Goal: Register for event/course

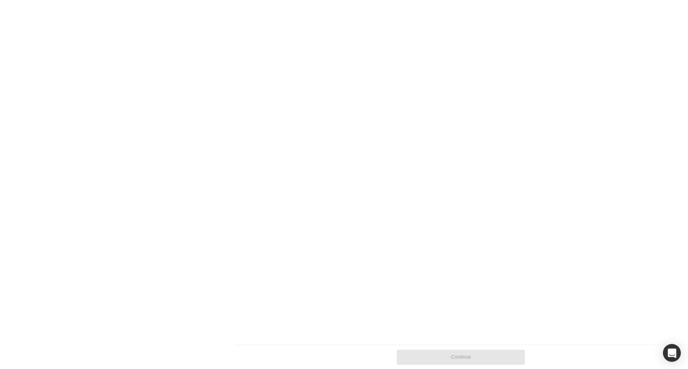
click at [403, 110] on icon "[DATE] 4:30 PM - [DATE] 1:00 AM" at bounding box center [401, 113] width 76 height 6
click at [0, 0] on input "Watch Later [DATE] 4:30 PM - [DATE] 1:00 AM" at bounding box center [0, 0] width 0 height 0
click at [407, 159] on div at bounding box center [412, 157] width 11 height 13
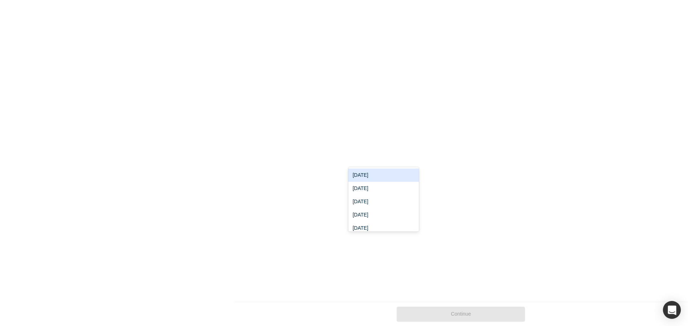
click at [409, 156] on icon at bounding box center [411, 156] width 5 height 3
click at [386, 196] on div "[DATE]" at bounding box center [383, 201] width 71 height 13
click at [462, 156] on div at bounding box center [457, 157] width 48 height 9
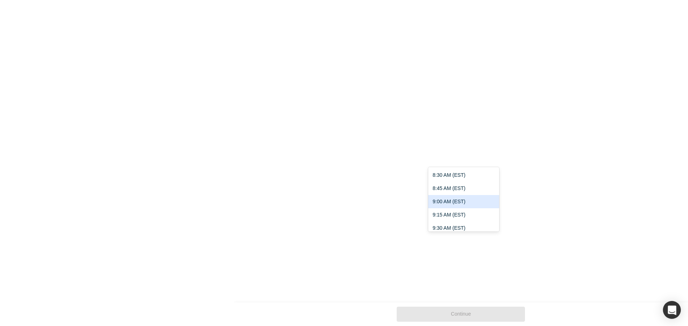
scroll to position [465, 0]
click at [462, 201] on div "9:00 AM (EST)" at bounding box center [463, 200] width 71 height 13
click at [534, 158] on div at bounding box center [538, 157] width 48 height 9
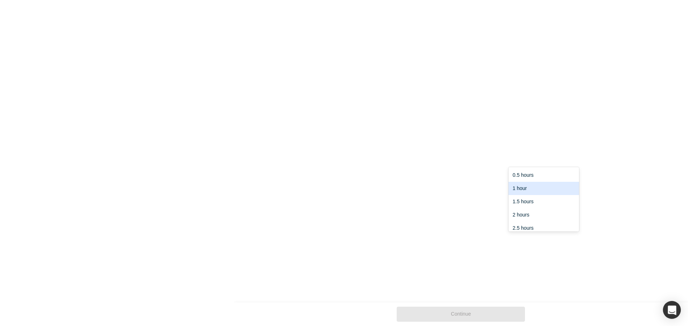
click at [525, 191] on div "1 hour" at bounding box center [543, 188] width 71 height 13
click at [529, 160] on div at bounding box center [538, 157] width 48 height 9
click at [527, 210] on div "2 hours" at bounding box center [543, 214] width 71 height 13
click at [540, 160] on div at bounding box center [538, 157] width 48 height 9
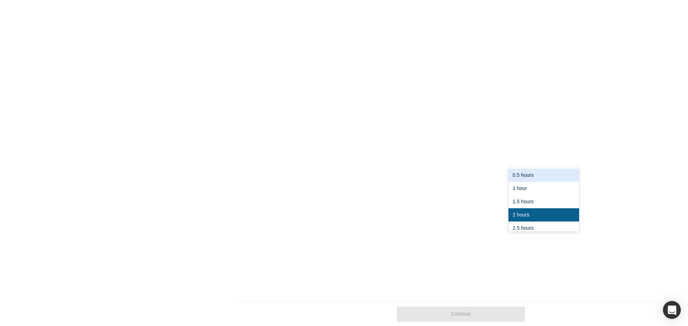
scroll to position [18, 0]
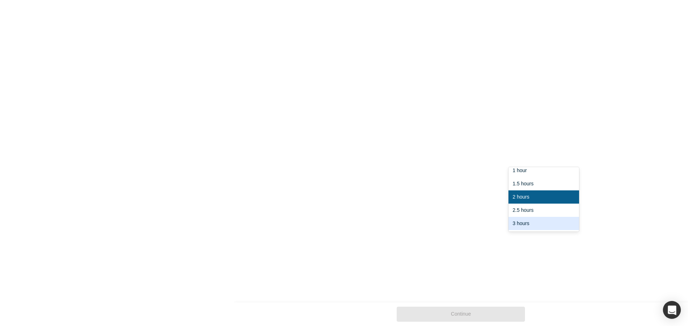
click at [542, 220] on div "3 hours" at bounding box center [543, 223] width 71 height 13
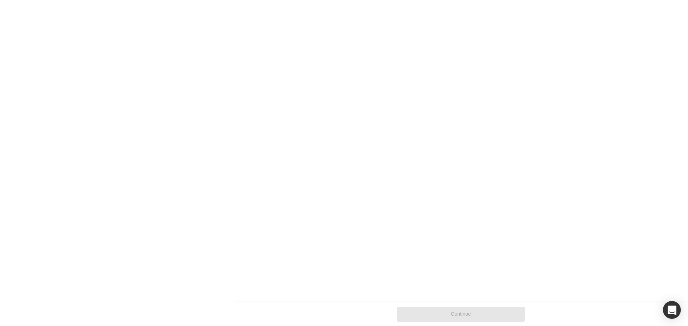
scroll to position [7, 0]
click at [399, 204] on label "VC" at bounding box center [382, 199] width 69 height 22
click at [0, 0] on input "VC" at bounding box center [0, 0] width 0 height 0
click at [461, 309] on button "Continue" at bounding box center [460, 314] width 128 height 15
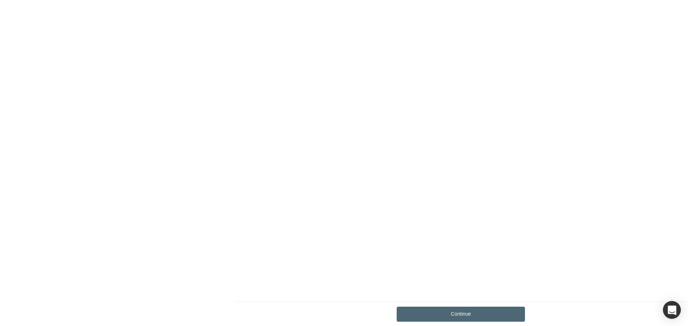
scroll to position [241, 0]
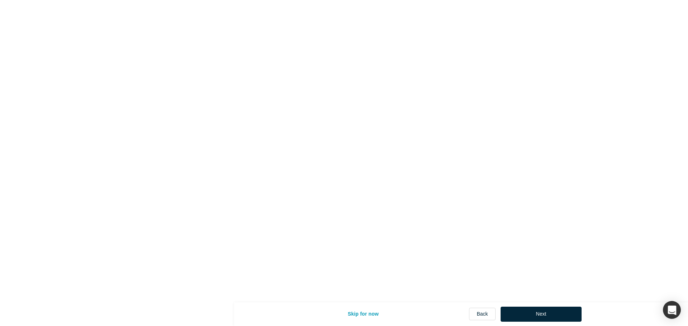
select select "US"
type input "[US_STATE], [GEOGRAPHIC_DATA], [GEOGRAPHIC_DATA]"
drag, startPoint x: 406, startPoint y: 143, endPoint x: 288, endPoint y: 129, distance: 118.6
click at [289, 129] on form "Contact Info 1/2 Zoom Save Remove Upload New * First name [PERSON_NAME] * Last …" at bounding box center [463, 232] width 459 height 448
type input "Principal at Toyota Ventures"
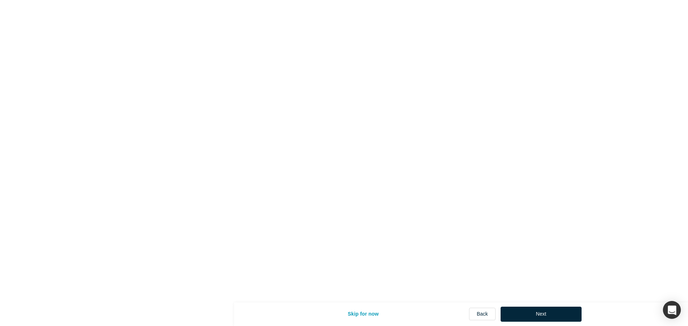
click at [307, 149] on form "Contact Info 1/2 Zoom Save Remove Upload New * First name [PERSON_NAME] * Last …" at bounding box center [463, 232] width 459 height 448
click at [532, 314] on button "Next" at bounding box center [540, 314] width 81 height 15
click at [423, 57] on div "-" at bounding box center [463, 53] width 238 height 14
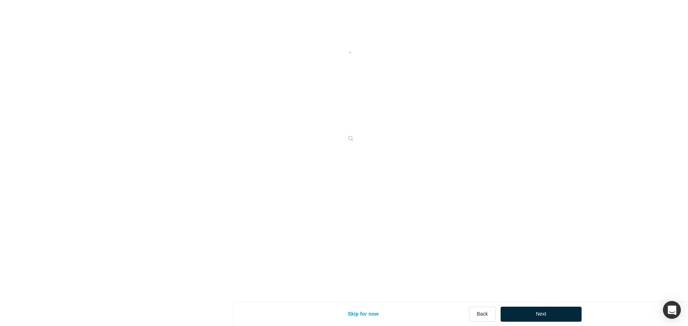
click at [361, 160] on div "* What are your top 3-5 professional achievements? - * What are your areas of e…" at bounding box center [463, 109] width 250 height 163
click at [414, 68] on p "VC" at bounding box center [403, 72] width 72 height 9
click at [0, 0] on input "VC Invests fund capital into startups" at bounding box center [0, 0] width 0 height 0
click at [432, 68] on p "VC" at bounding box center [403, 72] width 72 height 9
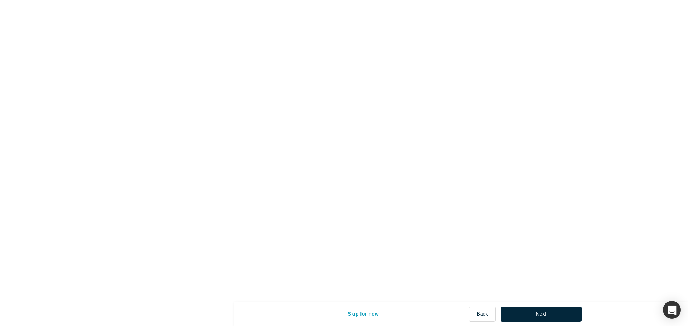
click at [0, 0] on input "VC Invests fund capital into startups" at bounding box center [0, 0] width 0 height 0
click at [493, 68] on p "Angel Investor" at bounding box center [522, 72] width 79 height 9
click at [0, 0] on input "Angel Investor Invests personal funds into startups" at bounding box center [0, 0] width 0 height 0
click at [564, 237] on icon "button" at bounding box center [566, 239] width 5 height 5
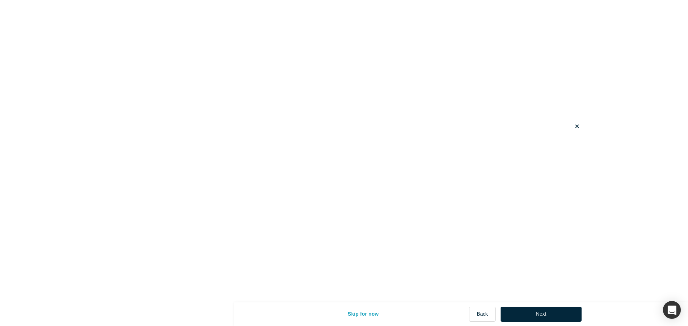
click at [424, 147] on div at bounding box center [430, 143] width 150 height 9
click at [413, 175] on input "Investment Associate" at bounding box center [464, 175] width 230 height 15
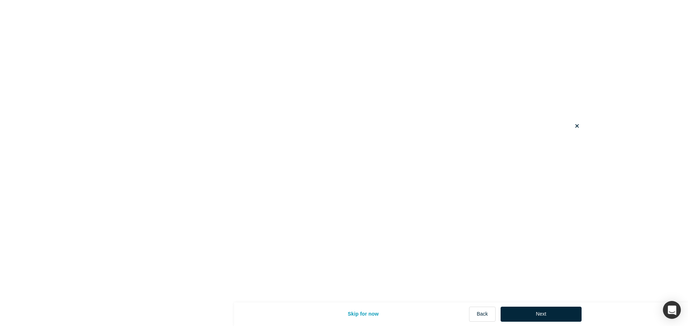
scroll to position [492, 0]
type input "Investment Principal"
click at [550, 317] on button "Next" at bounding box center [540, 314] width 81 height 15
click at [429, 102] on div "-" at bounding box center [463, 99] width 229 height 8
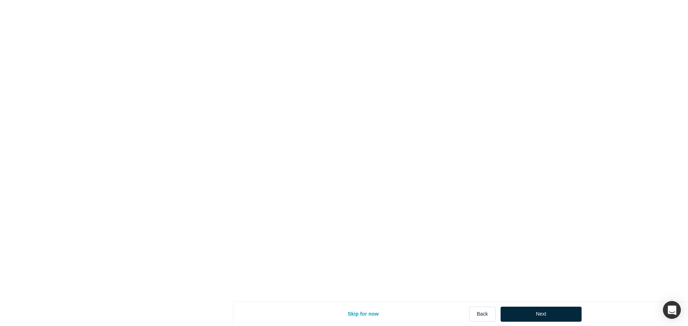
click at [448, 139] on label "VC Invests fund capital into startups" at bounding box center [402, 117] width 117 height 43
click at [0, 0] on input "VC Invests fund capital into startups" at bounding box center [0, 0] width 0 height 0
click at [554, 314] on button "Next" at bounding box center [540, 314] width 81 height 15
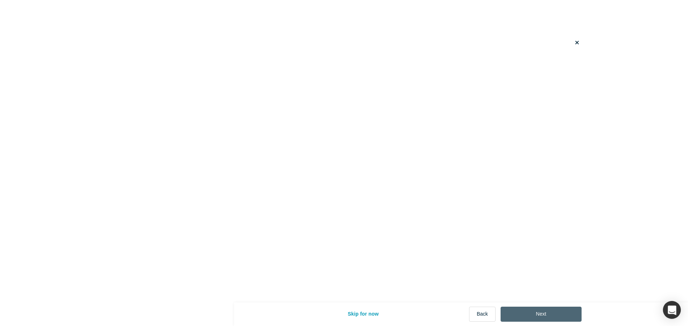
click at [550, 313] on button "Next" at bounding box center [540, 314] width 81 height 15
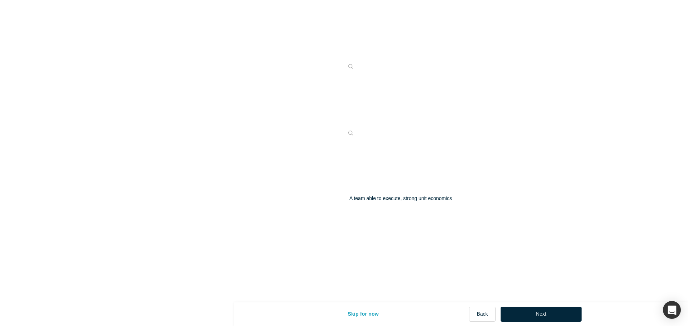
click at [351, 237] on span "Yes" at bounding box center [355, 239] width 9 height 6
click at [0, 0] on input "Yes" at bounding box center [0, 0] width 0 height 0
click at [351, 283] on fieldset "* Are you an accredited investor? Yes No My income is $200K+ (or $300K+ with sp…" at bounding box center [463, 91] width 238 height 401
click at [351, 281] on label "Yes" at bounding box center [355, 279] width 23 height 15
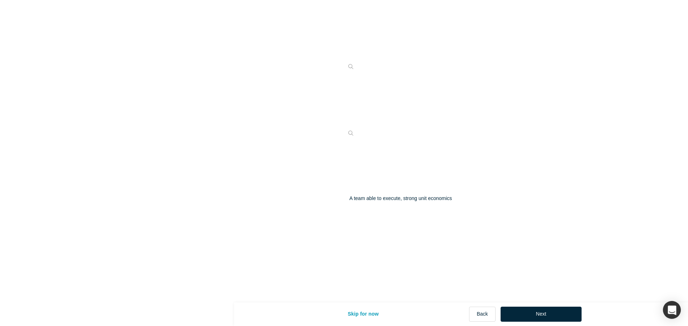
click at [0, 0] on input "Yes" at bounding box center [0, 0] width 0 height 0
click at [563, 313] on button "Next" at bounding box center [540, 314] width 81 height 15
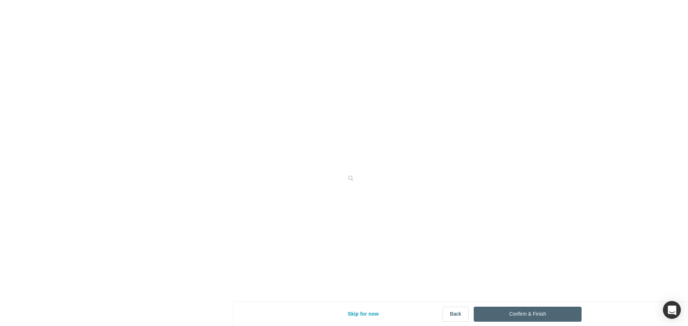
scroll to position [0, 0]
click at [538, 317] on button "Confirm & Finish" at bounding box center [527, 314] width 108 height 15
click at [435, 266] on input "tel" at bounding box center [463, 261] width 238 height 15
type input "$2,000,000"
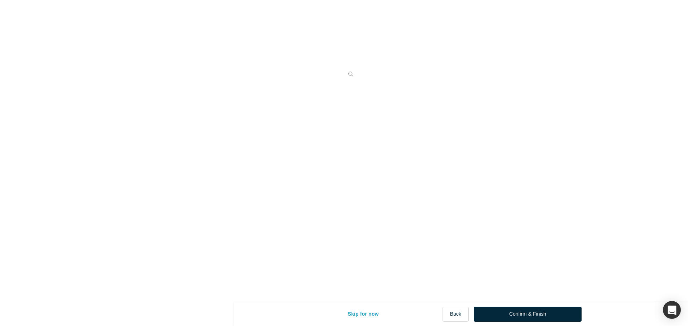
click at [545, 322] on div "Skip for now Back Confirm & Finish" at bounding box center [460, 315] width 241 height 24
click at [545, 318] on button "Confirm & Finish" at bounding box center [527, 314] width 108 height 15
click at [367, 284] on span "Either / Or" at bounding box center [362, 287] width 26 height 6
click at [0, 0] on input "Either / Or" at bounding box center [0, 0] width 0 height 0
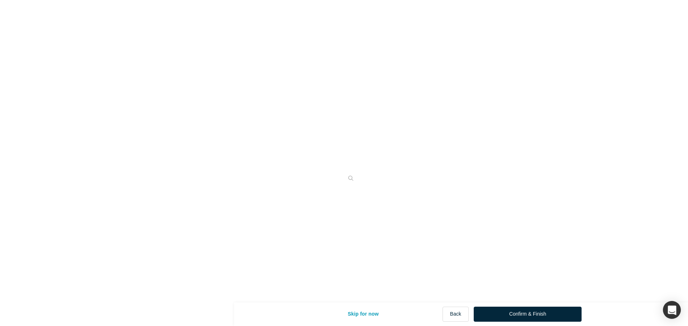
scroll to position [182, 0]
click at [514, 313] on button "Confirm & Finish" at bounding box center [527, 314] width 108 height 15
